Goal: Transaction & Acquisition: Obtain resource

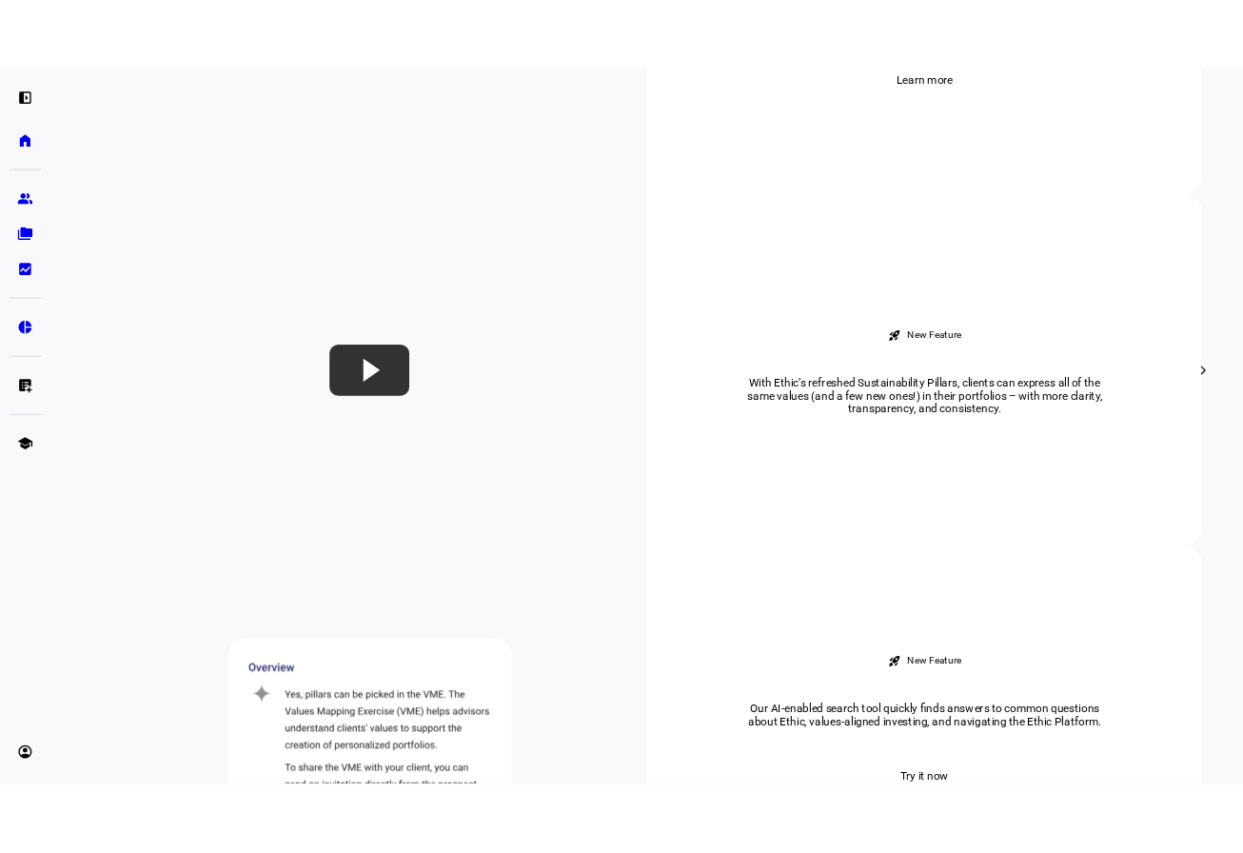
scroll to position [1523, 0]
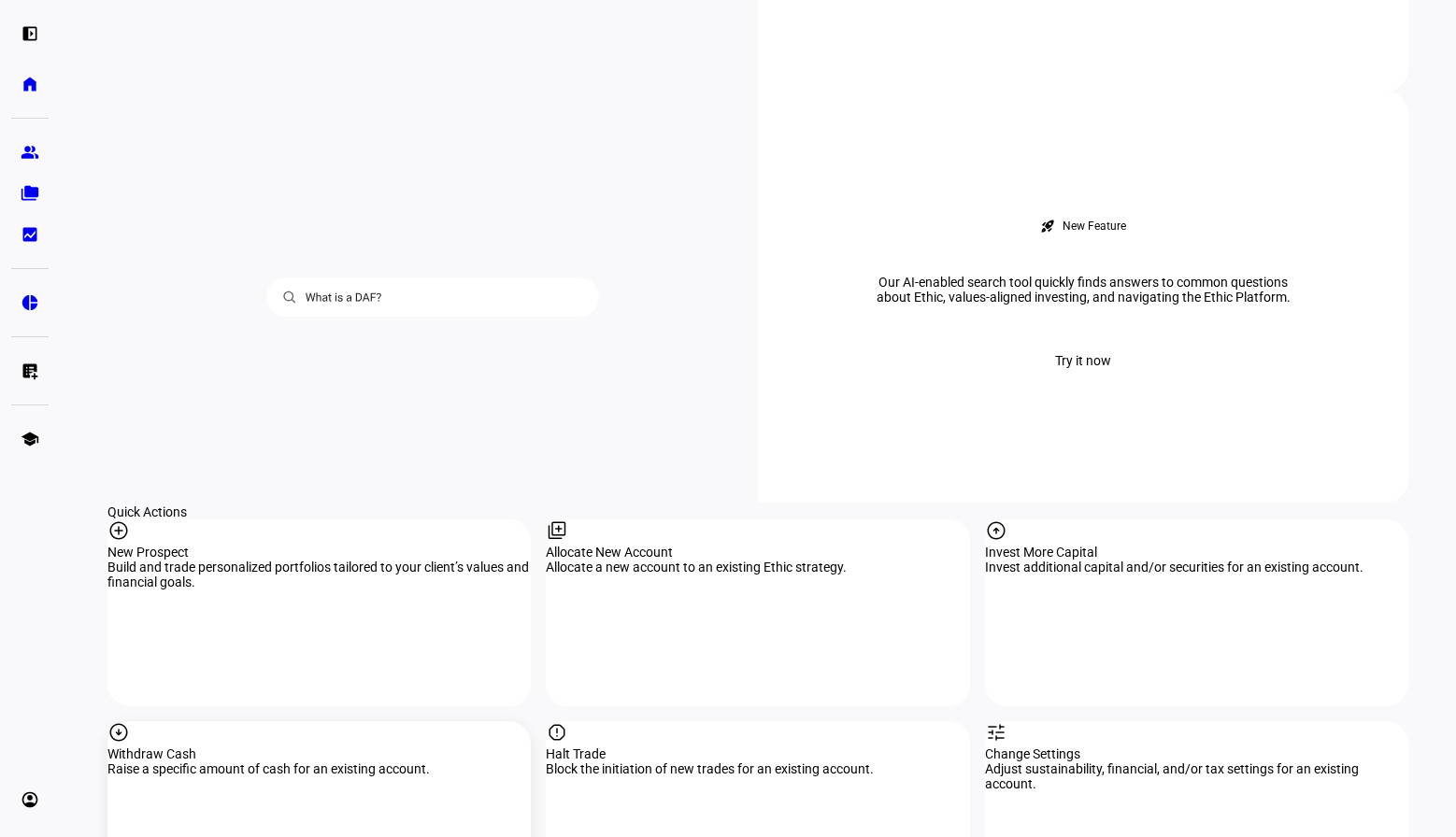
click at [201, 747] on div "Withdraw Cash" at bounding box center [318, 754] width 423 height 15
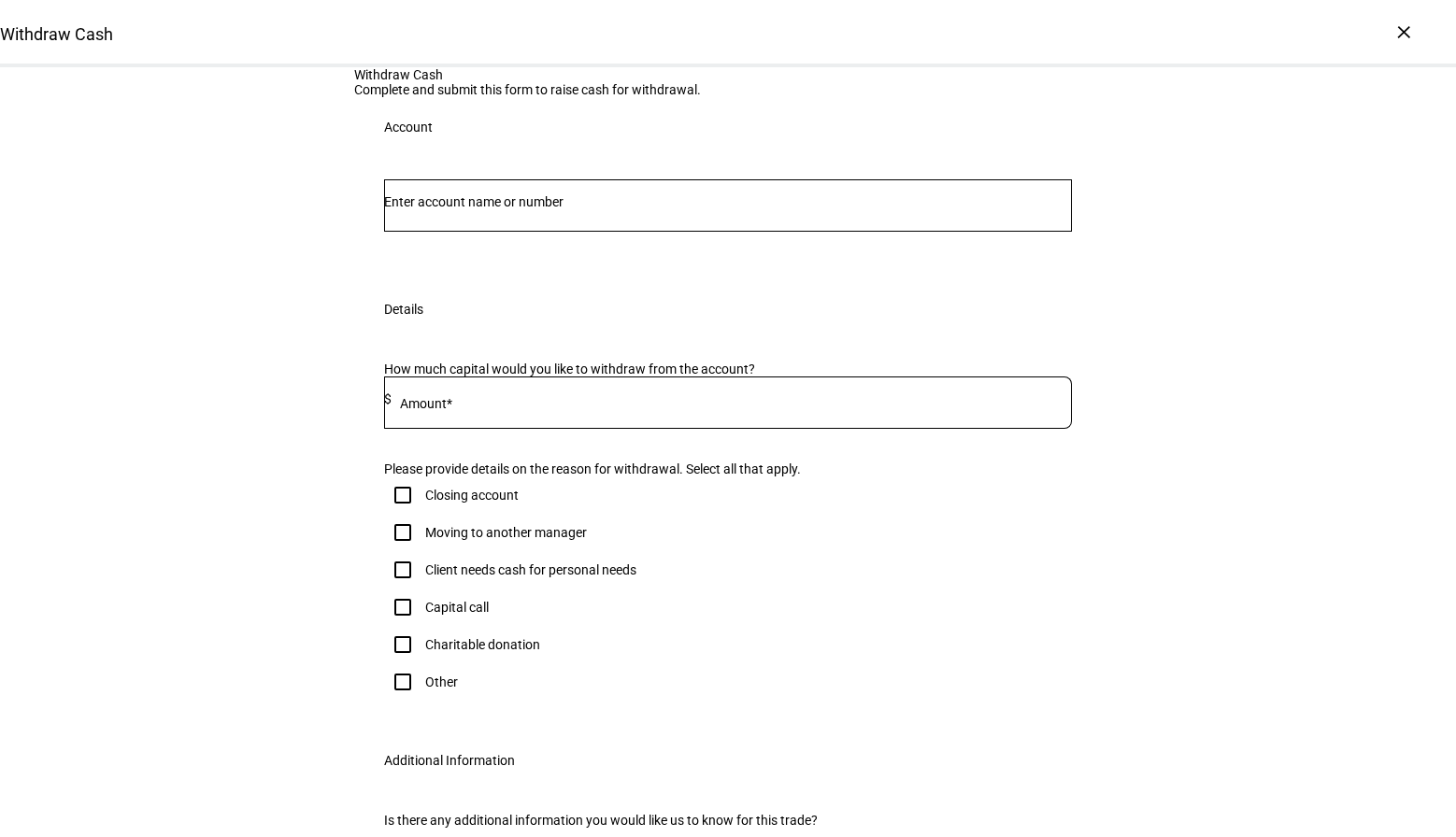
drag, startPoint x: 439, startPoint y: 634, endPoint x: 417, endPoint y: 633, distance: 22.0
click at [417, 411] on mat-label "Amount*" at bounding box center [425, 403] width 52 height 15
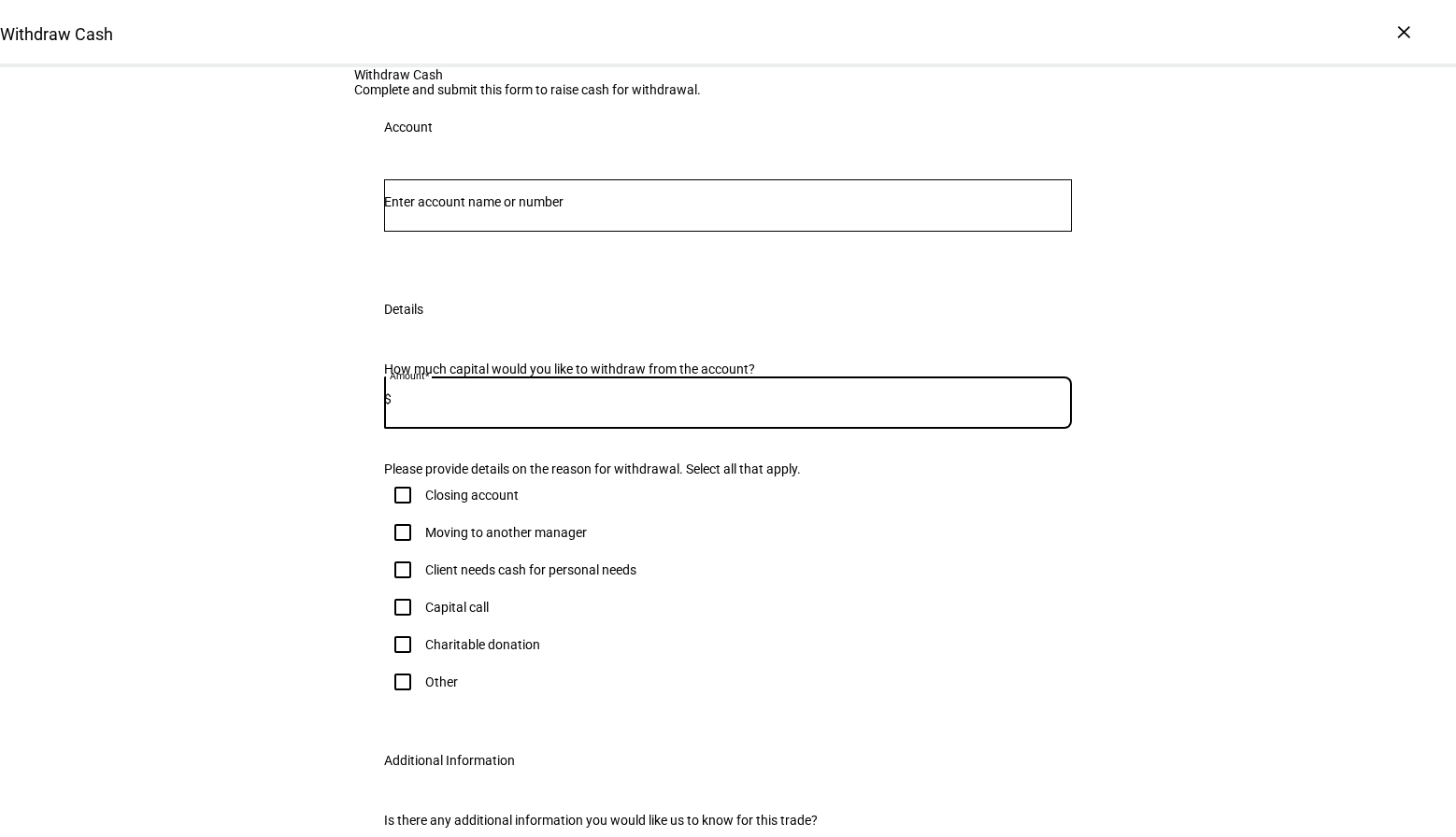
paste input "10,345"
type input "10,345"
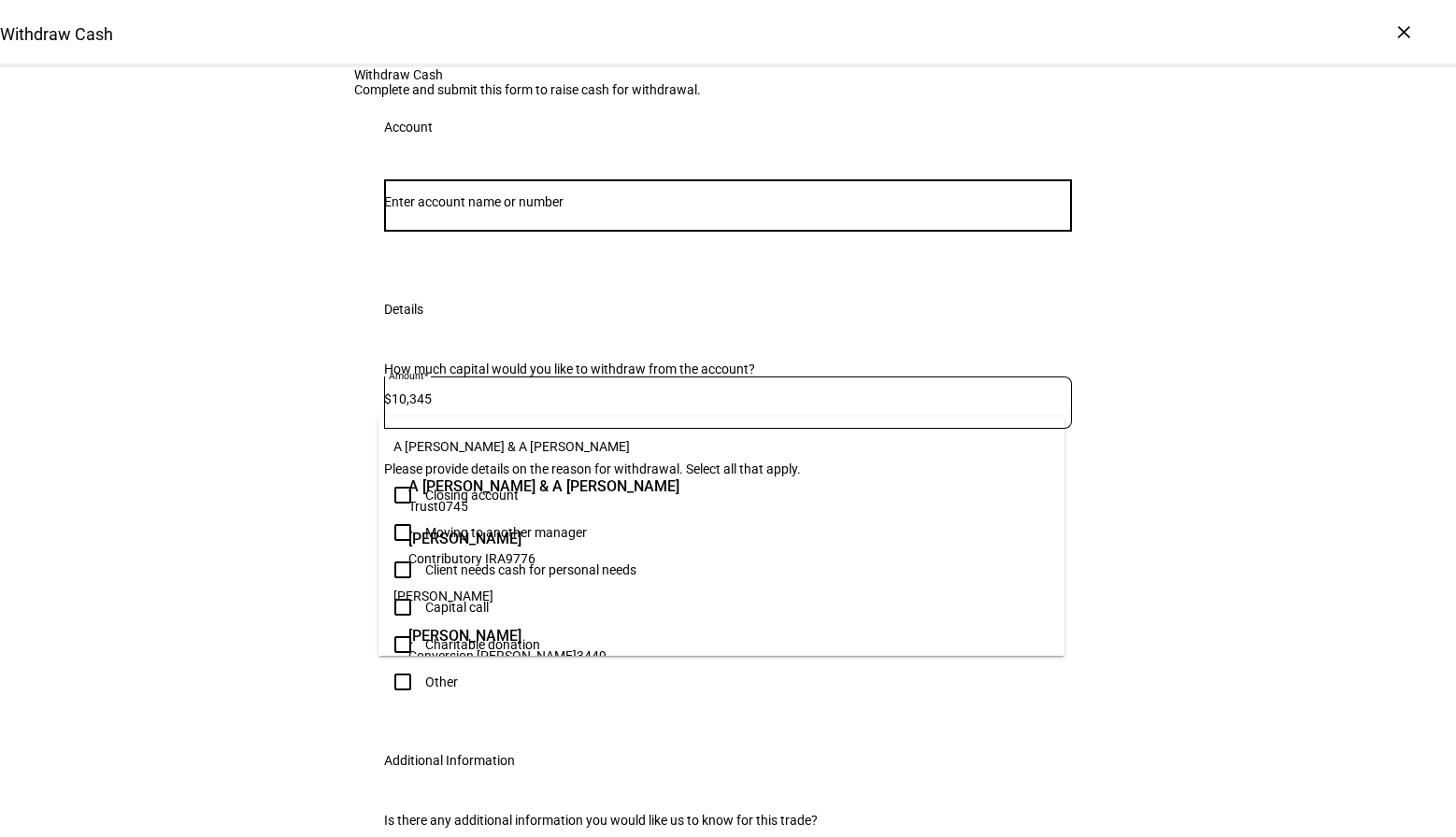
click at [523, 209] on input "Number" at bounding box center [728, 201] width 688 height 15
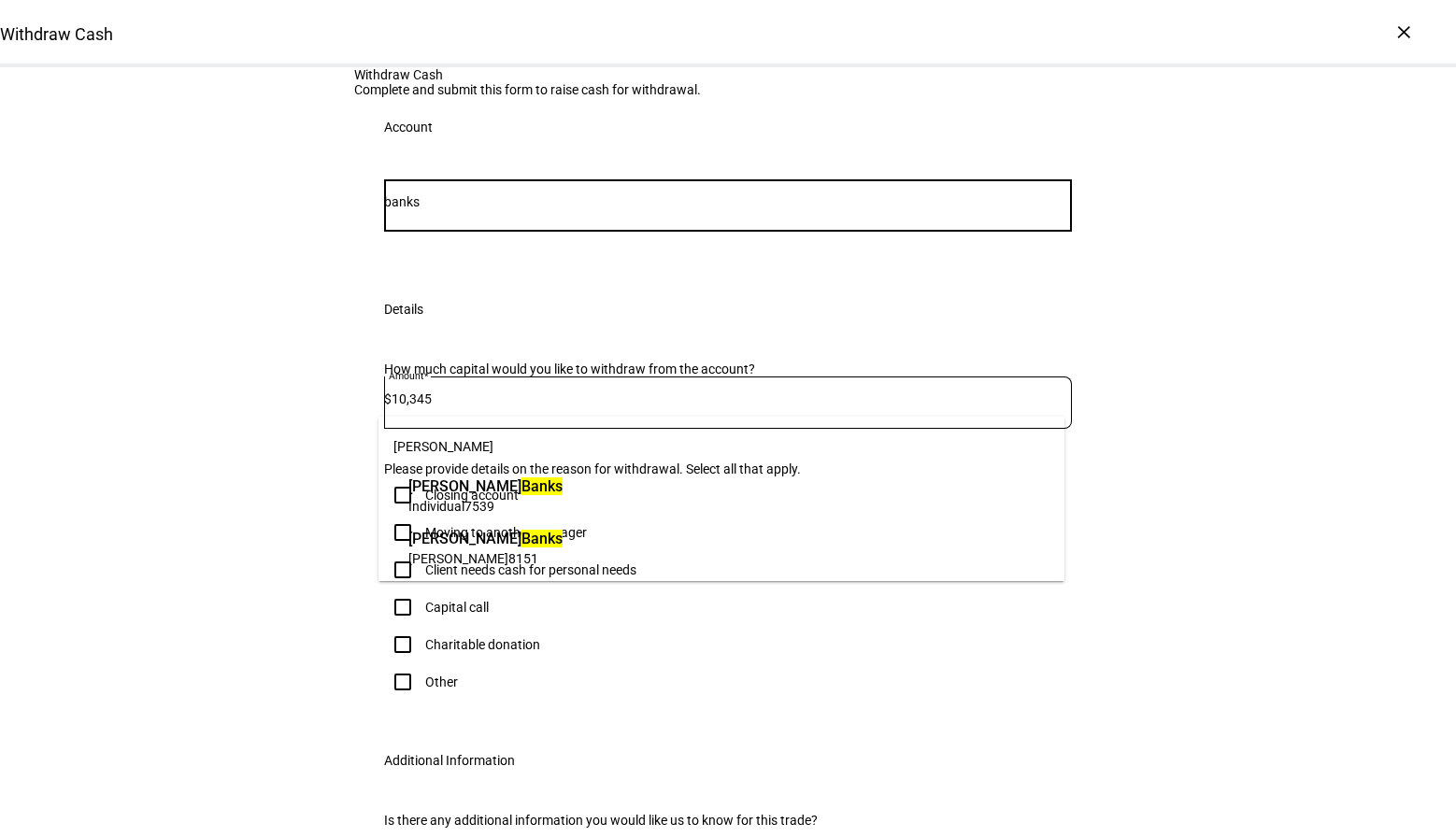
type input "banks"
click at [521, 536] on mark "Banks" at bounding box center [542, 539] width 41 height 18
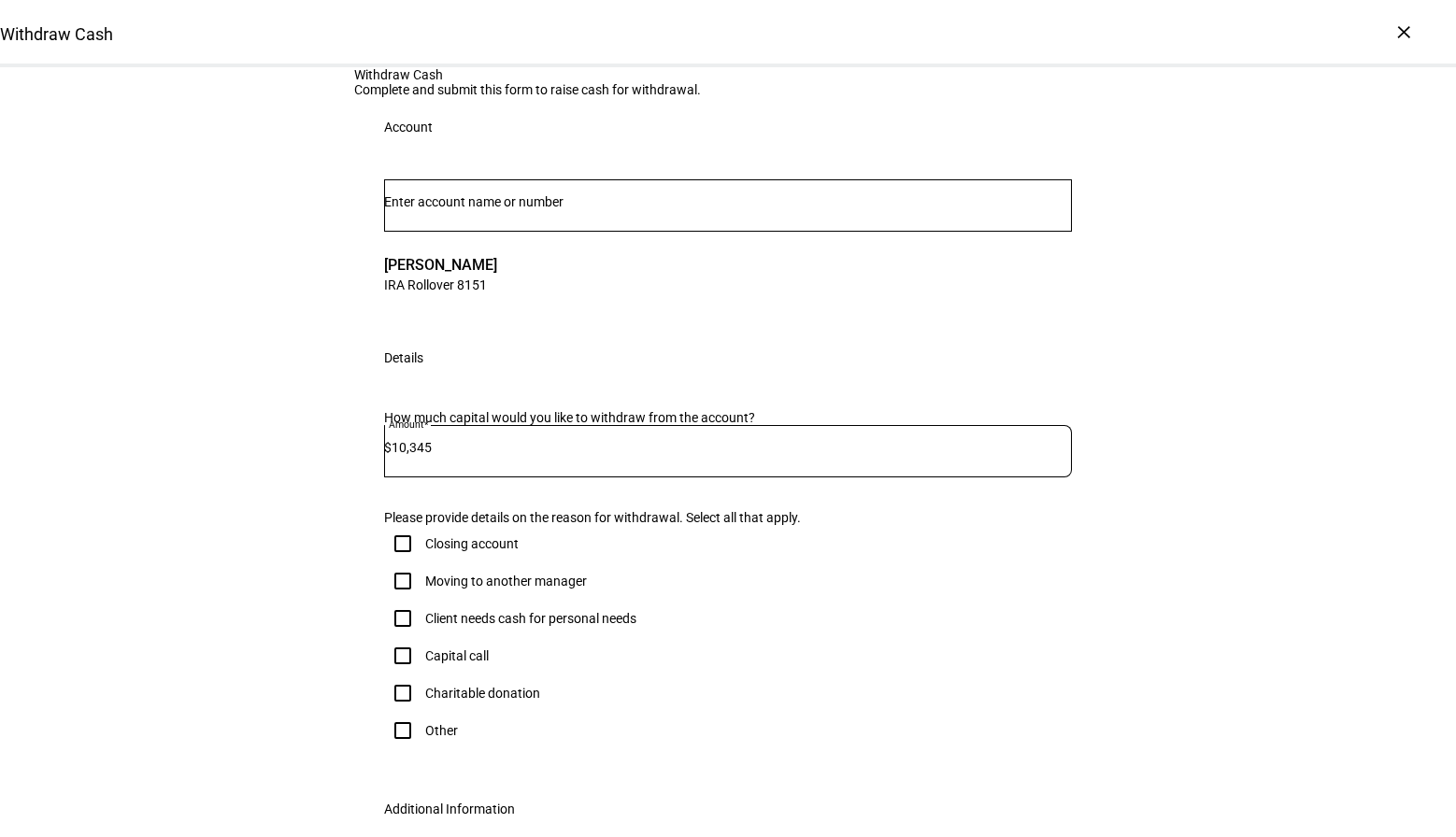
drag, startPoint x: 1181, startPoint y: 397, endPoint x: 1029, endPoint y: 303, distance: 178.7
click at [1181, 396] on div "Withdraw Cash Complete and submit this form to raise cash for withdrawal. Accou…" at bounding box center [728, 524] width 1456 height 914
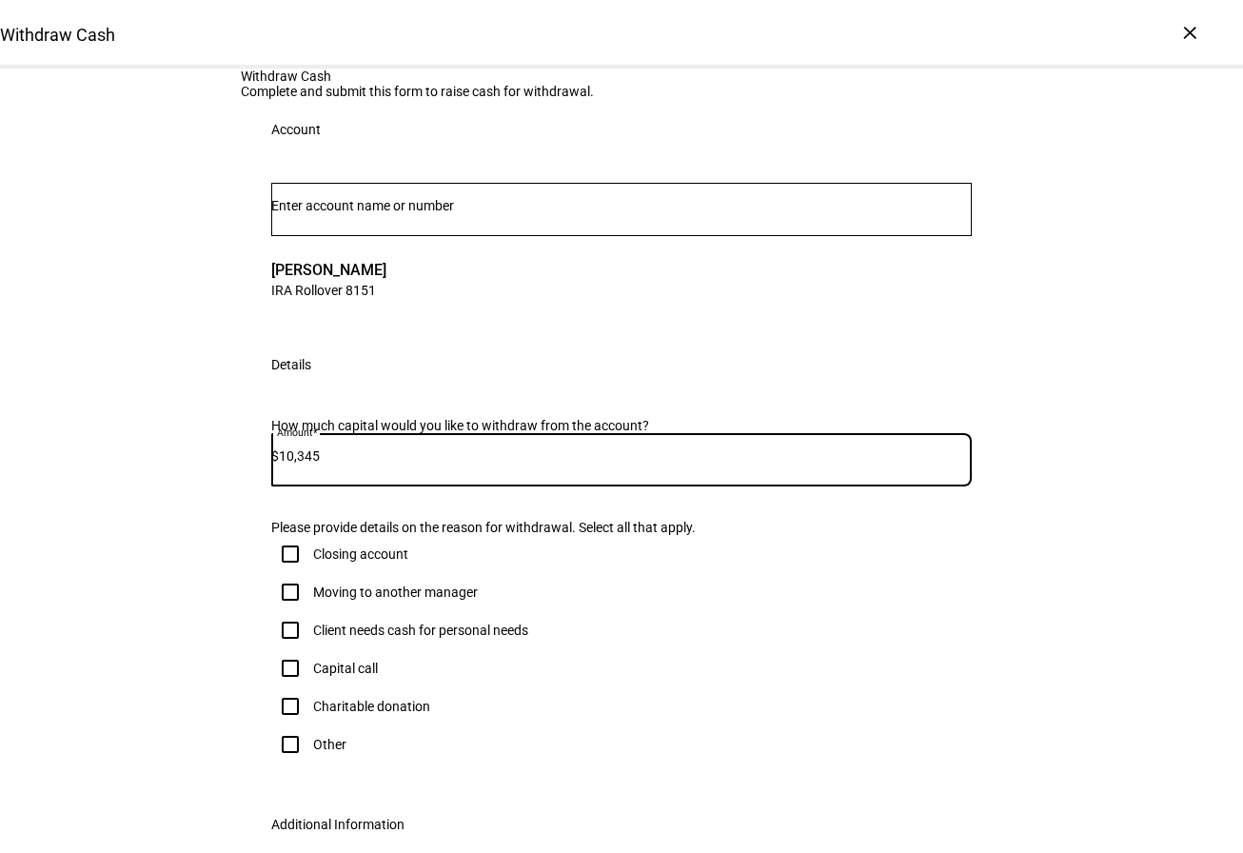
drag, startPoint x: 331, startPoint y: 690, endPoint x: 291, endPoint y: 690, distance: 40.0
click at [291, 464] on input "10,345" at bounding box center [625, 455] width 693 height 15
type input "6,263"
drag, startPoint x: 360, startPoint y: 399, endPoint x: 369, endPoint y: 413, distance: 17.2
click at [361, 213] on input "Number" at bounding box center [621, 205] width 701 height 15
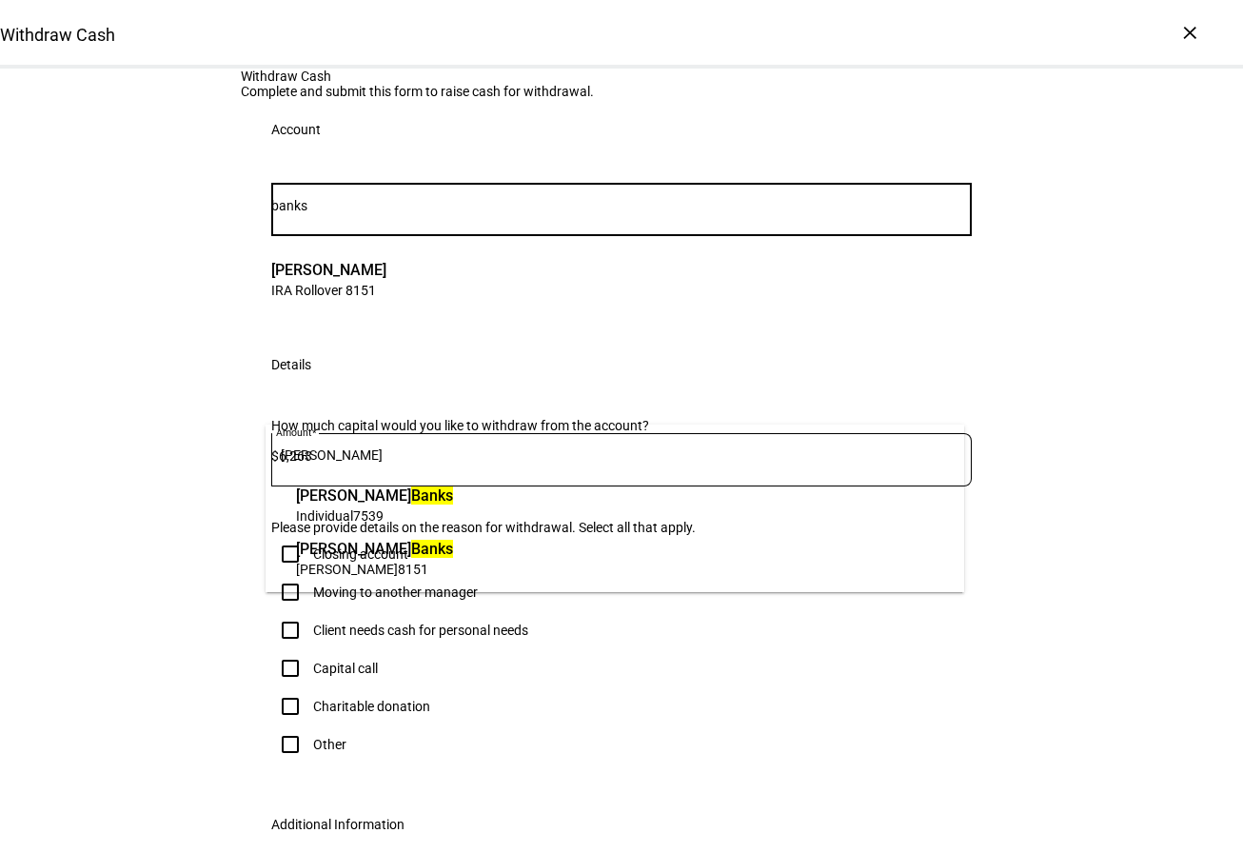
type input "banks"
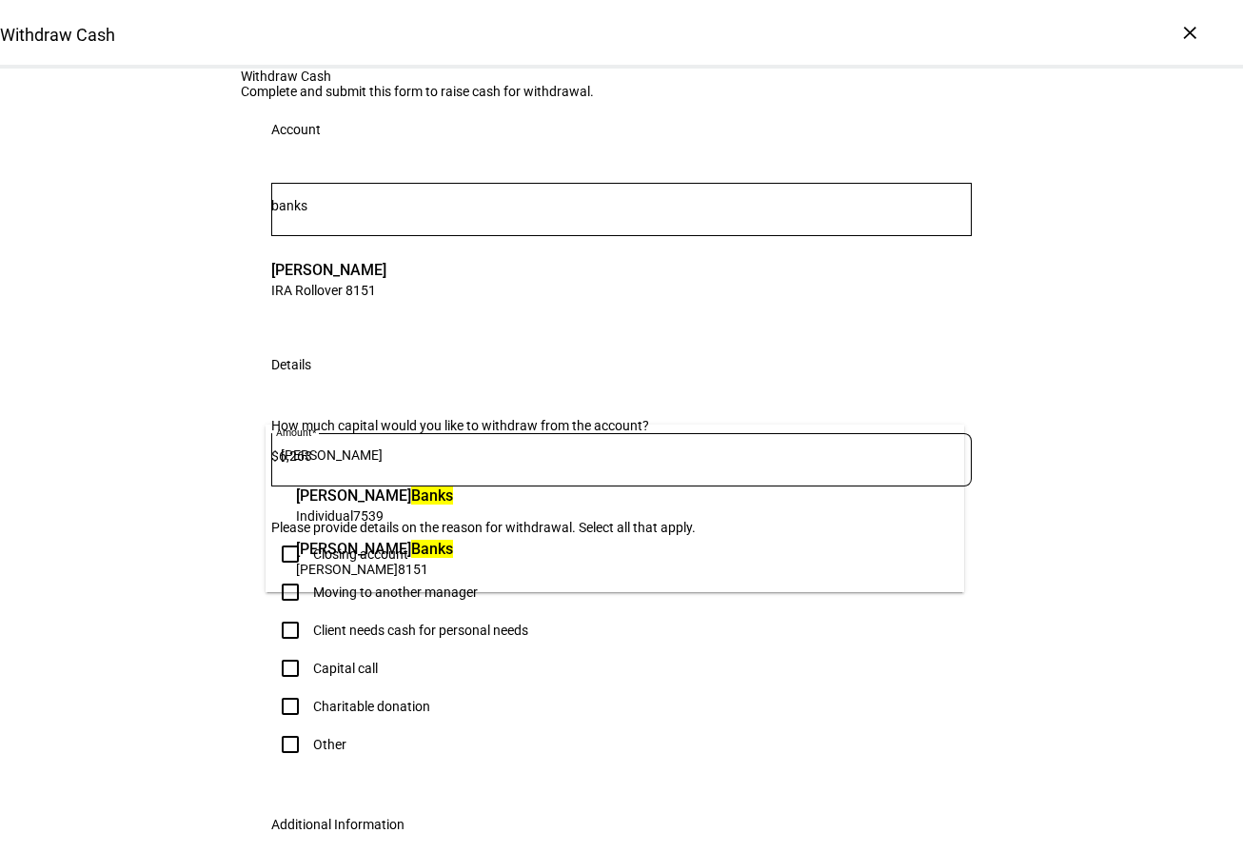
click at [355, 564] on span "[PERSON_NAME]" at bounding box center [347, 569] width 102 height 15
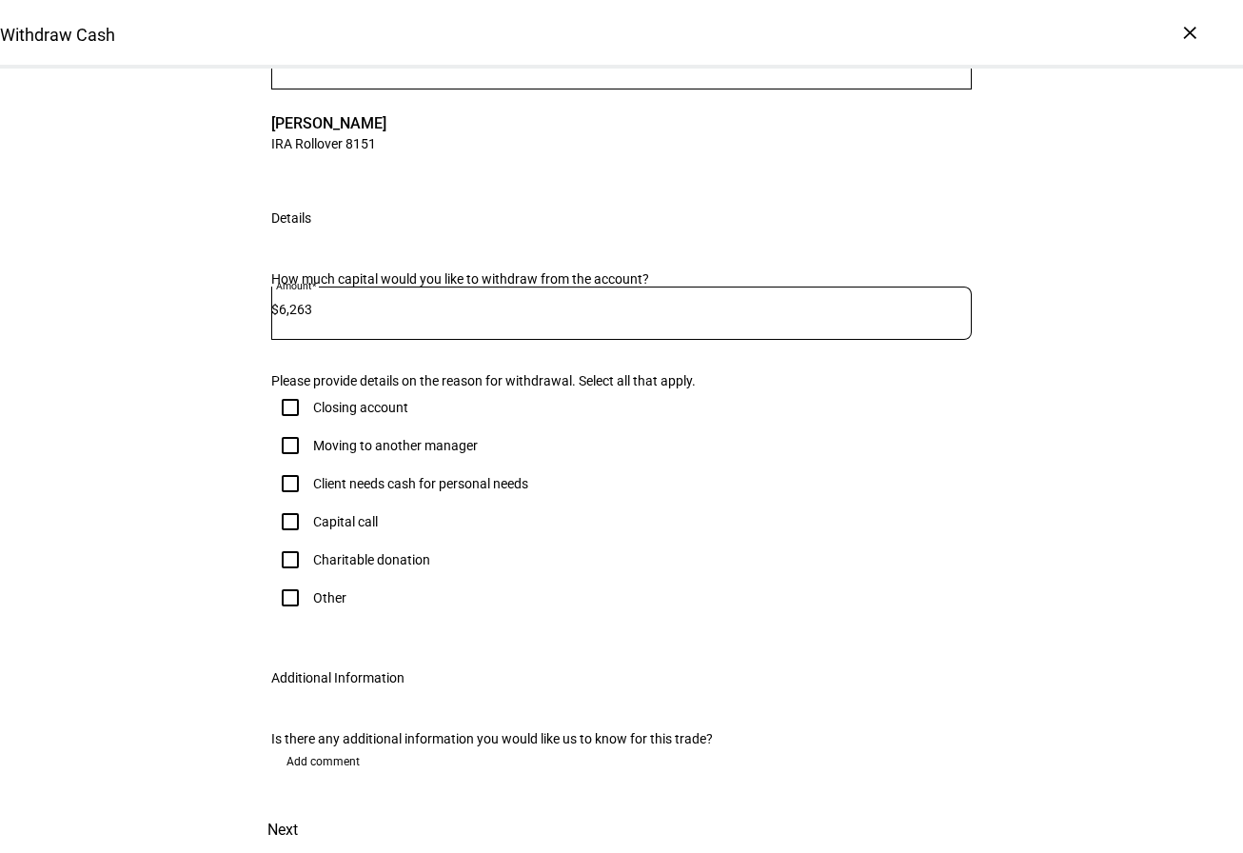
scroll to position [190, 0]
click at [289, 617] on input "Other" at bounding box center [290, 598] width 38 height 38
checkbox input "true"
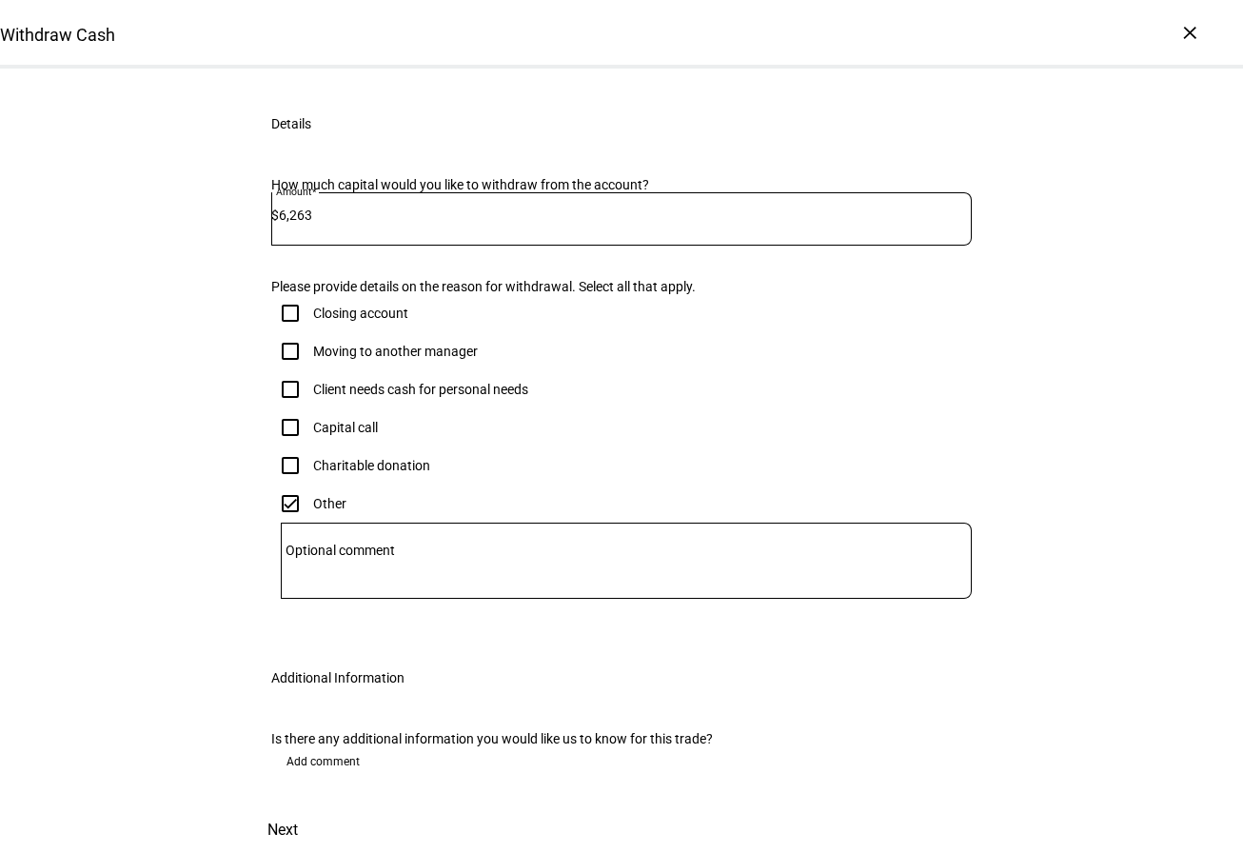
scroll to position [381, 0]
click at [329, 558] on mat-label "Optional comment" at bounding box center [340, 550] width 109 height 15
click at [329, 584] on textarea "Optional comment" at bounding box center [626, 561] width 691 height 46
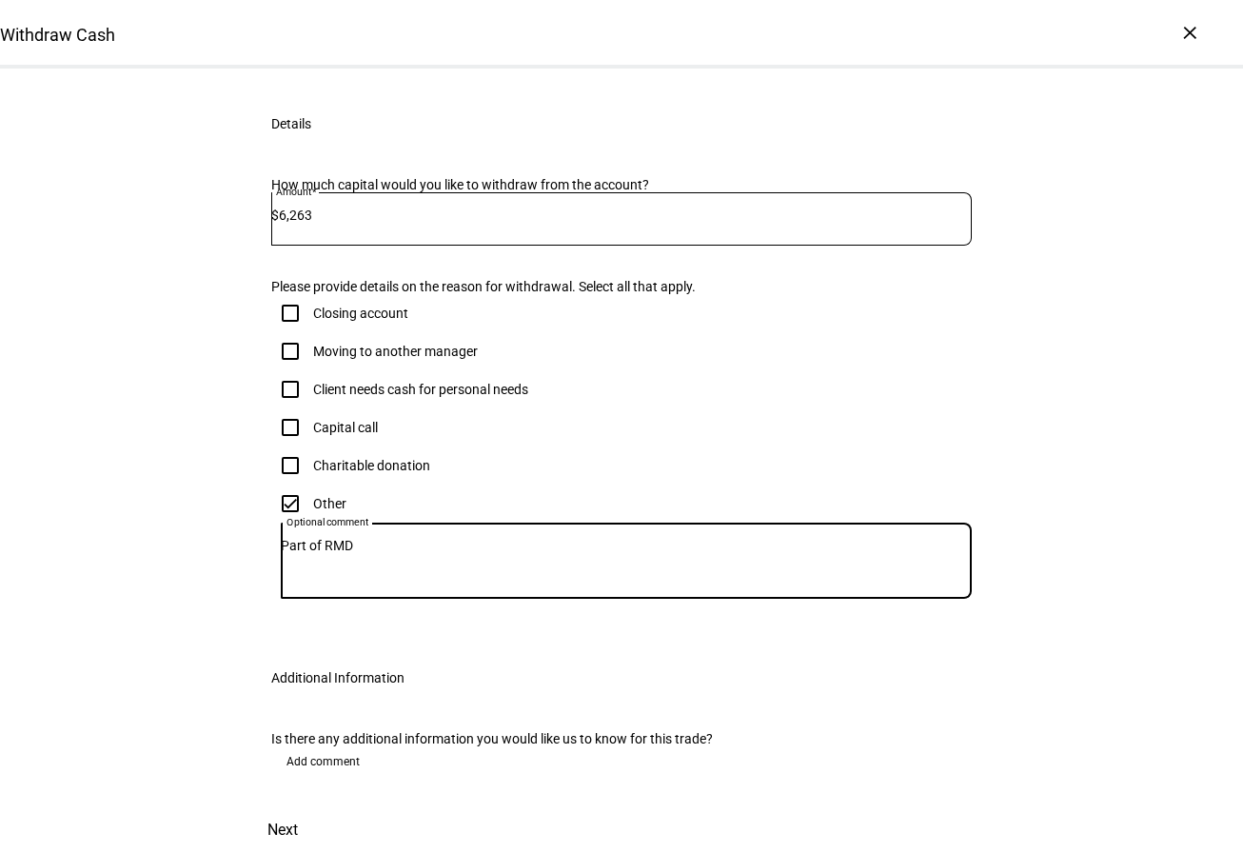
scroll to position [571, 0]
drag, startPoint x: 334, startPoint y: 465, endPoint x: 270, endPoint y: 470, distance: 64.0
click at [271, 470] on div "Closing account Moving to another manager Client needs cash for personal needs …" at bounding box center [621, 455] width 701 height 323
type textarea "RMD"
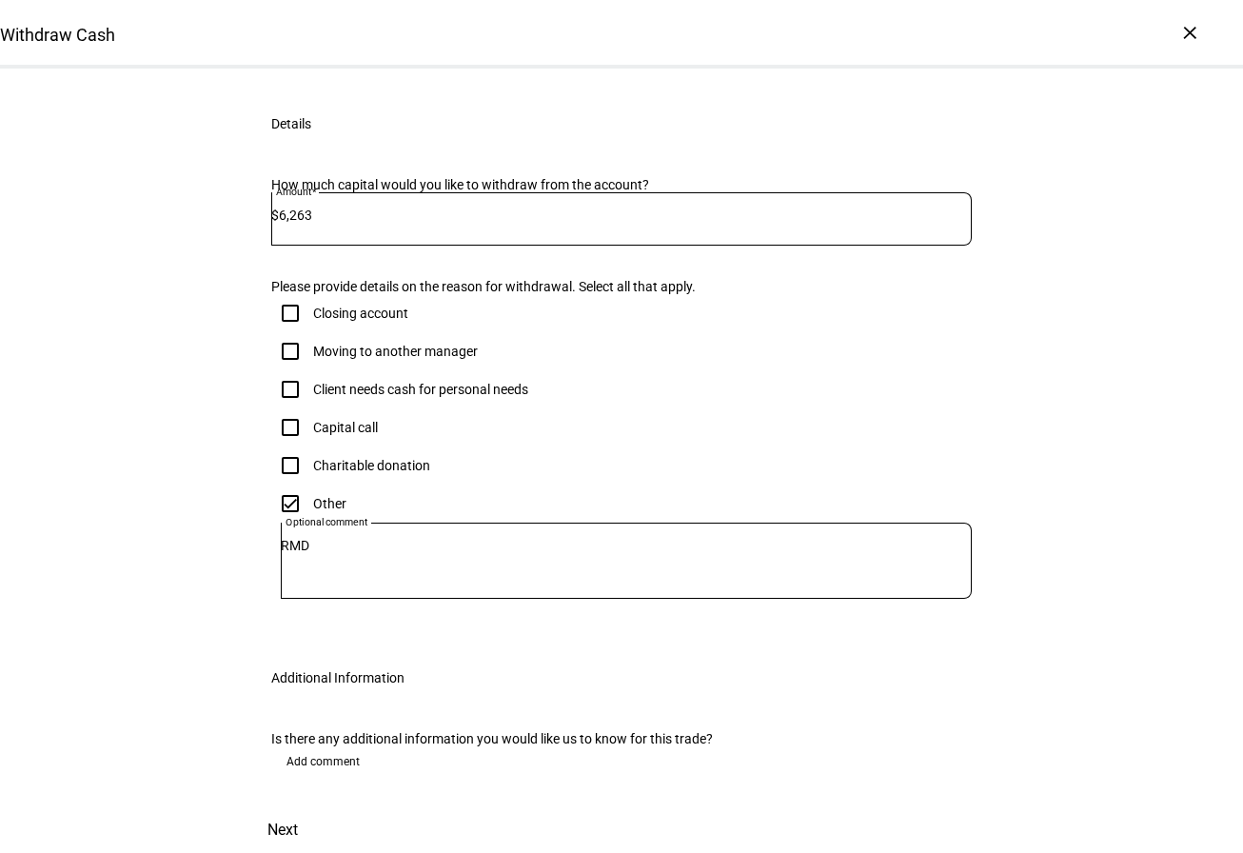
click at [656, 370] on div "Client needs cash for personal needs" at bounding box center [621, 389] width 701 height 38
click at [298, 807] on span "Next" at bounding box center [282, 830] width 30 height 46
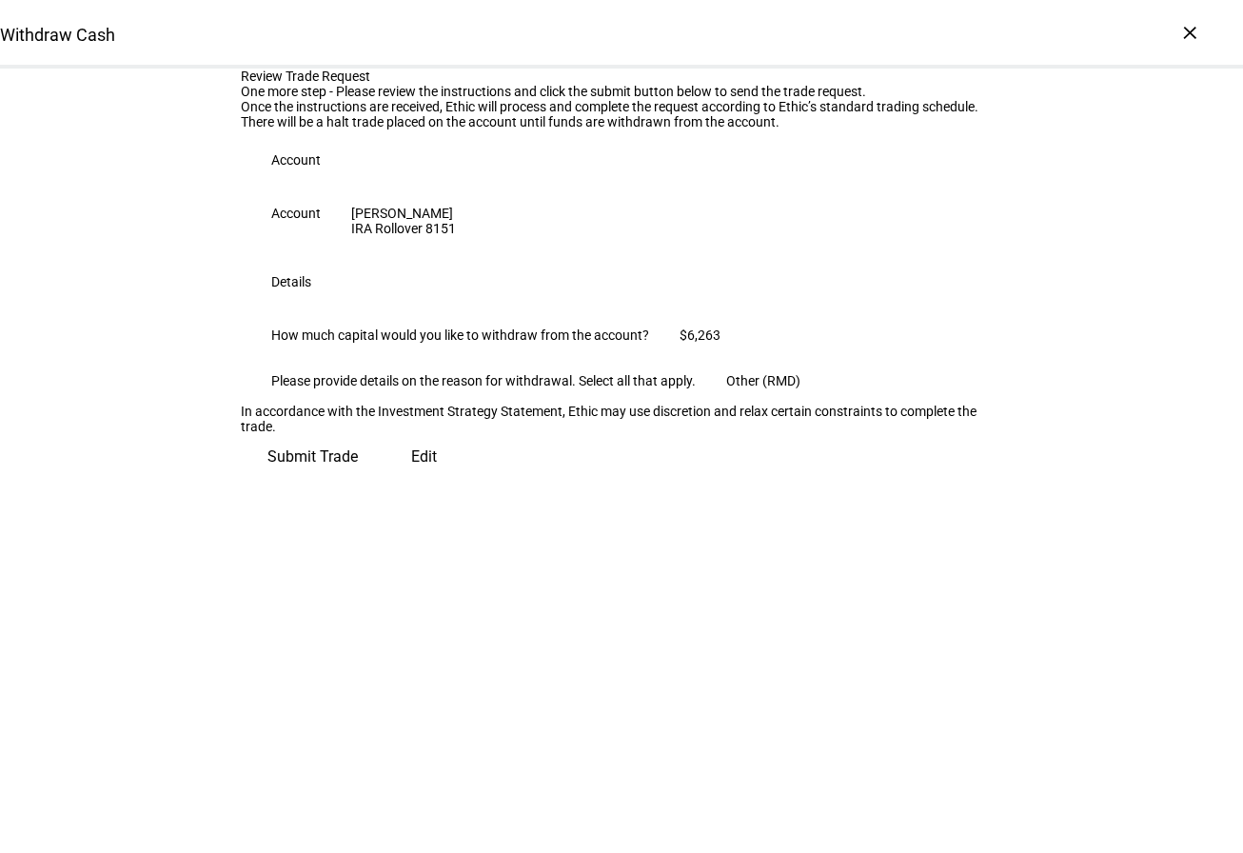
scroll to position [64, 0]
click at [358, 480] on span "Submit Trade" at bounding box center [312, 457] width 90 height 46
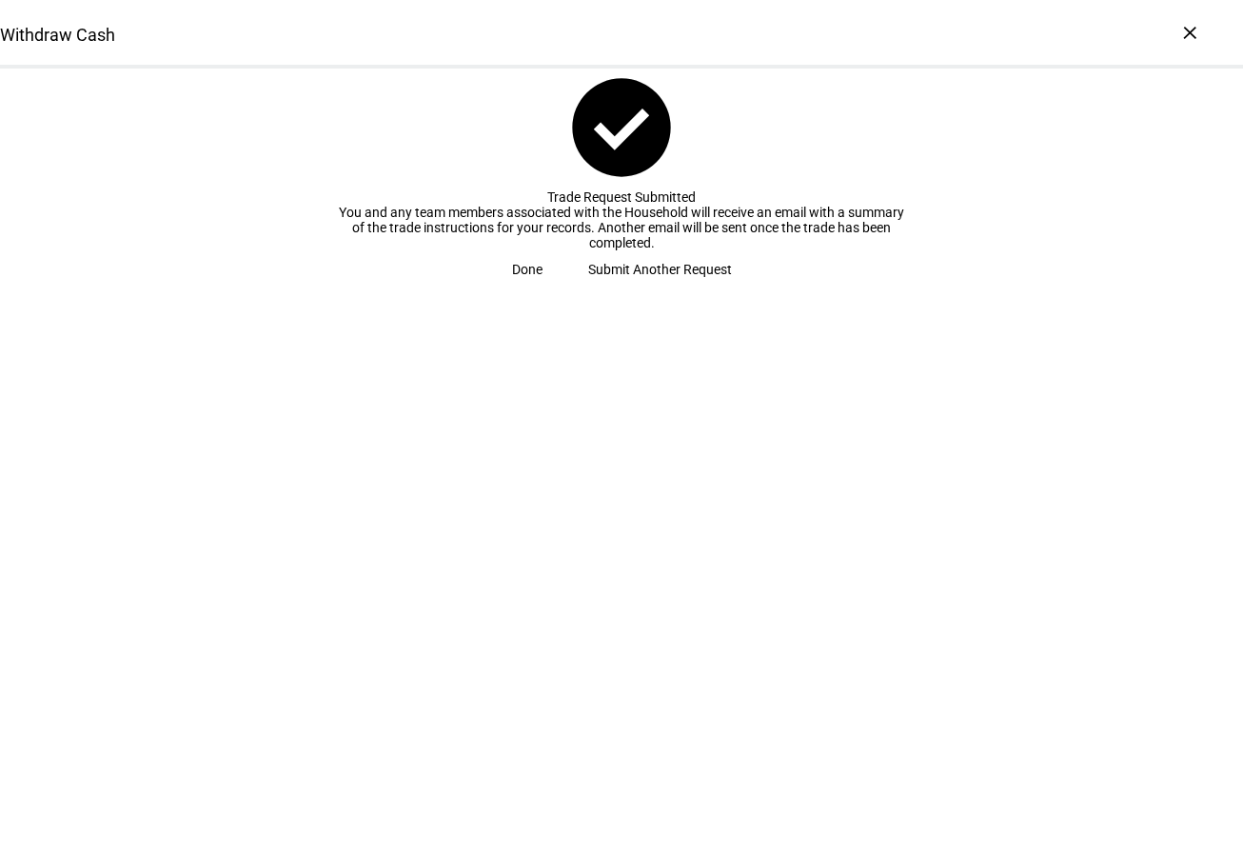
click at [543, 288] on span "Done" at bounding box center [527, 269] width 30 height 38
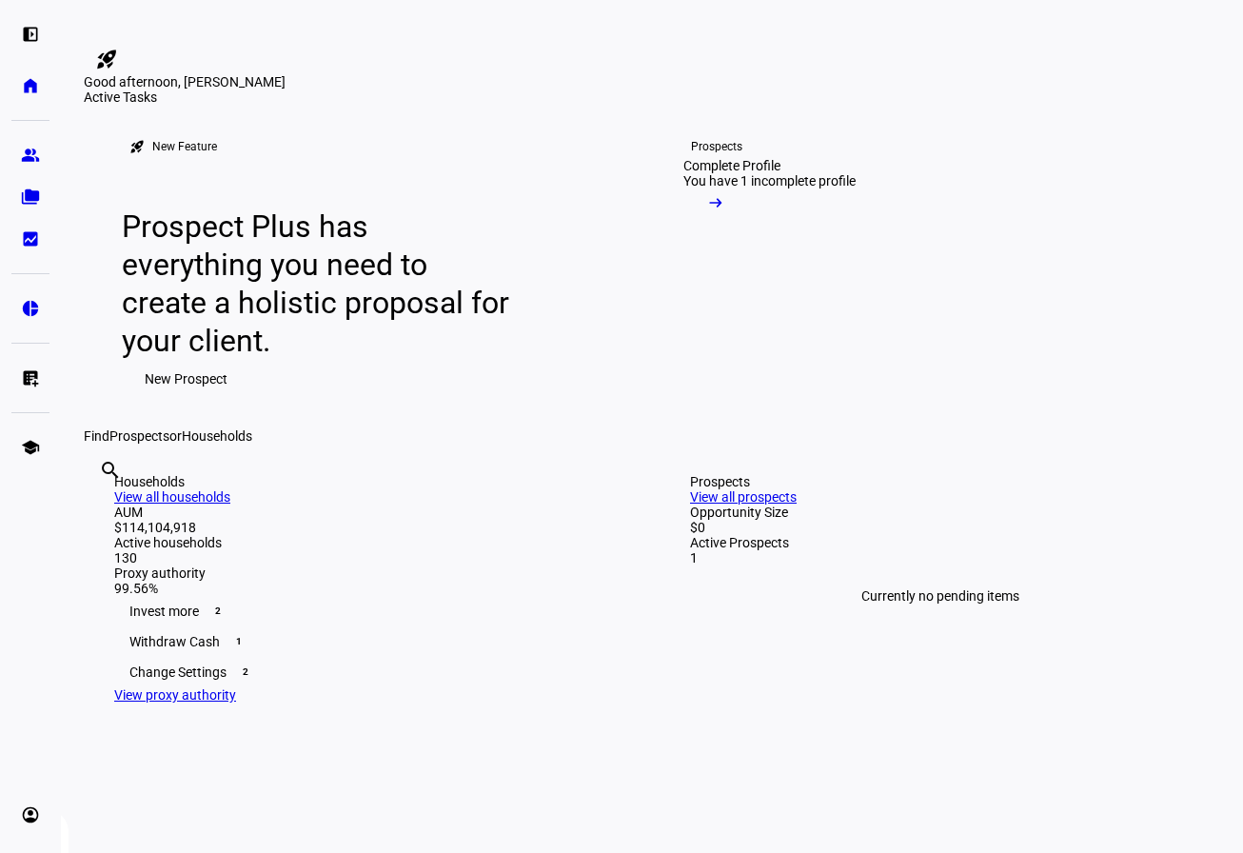
click at [1031, 263] on div "rocket_launch New Feature Prospect Plus has everything you need to create a hol…" at bounding box center [652, 267] width 1137 height 324
